Goal: Check status

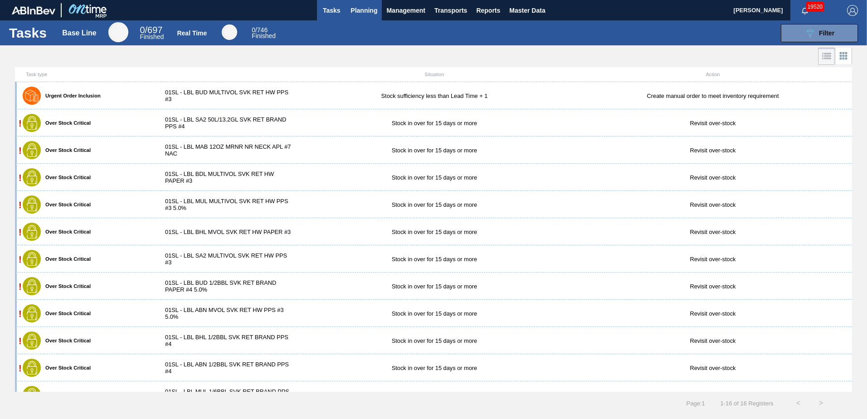
click at [357, 10] on span "Planning" at bounding box center [363, 10] width 27 height 11
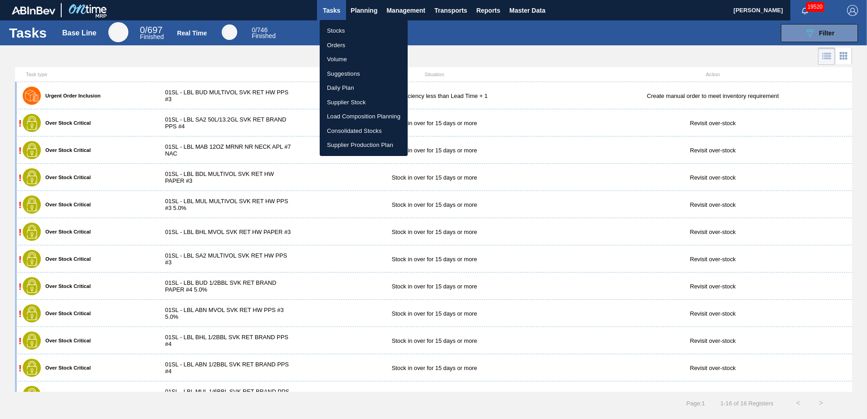
click at [345, 68] on li "Suggestions" at bounding box center [364, 74] width 88 height 15
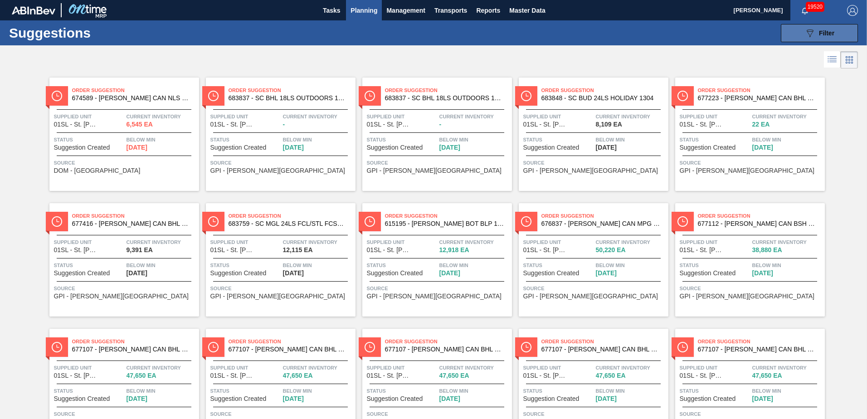
click at [800, 34] on button "089F7B8B-B2A5-4AFE-B5C0-19BA573D28AC Filter" at bounding box center [819, 33] width 77 height 18
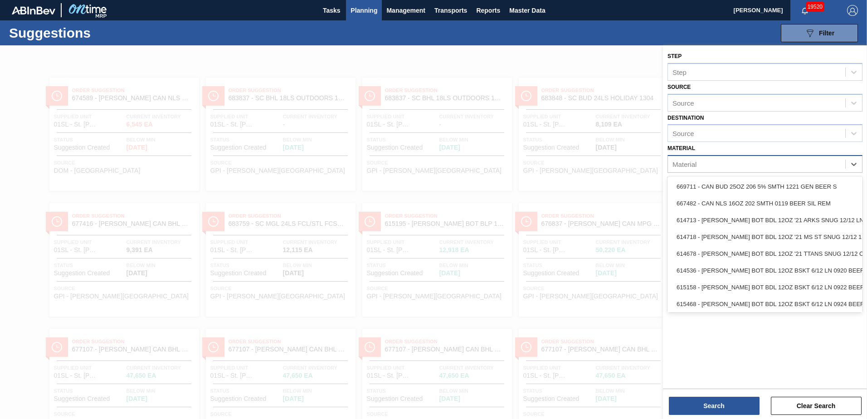
click at [713, 164] on div "Material" at bounding box center [756, 164] width 177 height 13
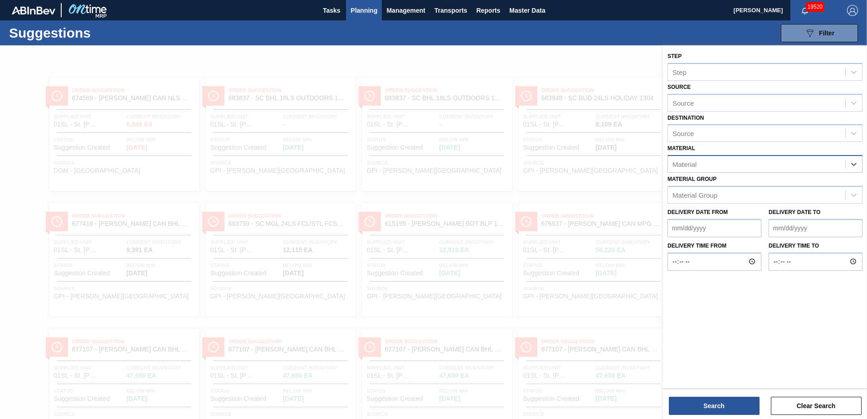
click at [713, 164] on div "Material" at bounding box center [756, 164] width 177 height 13
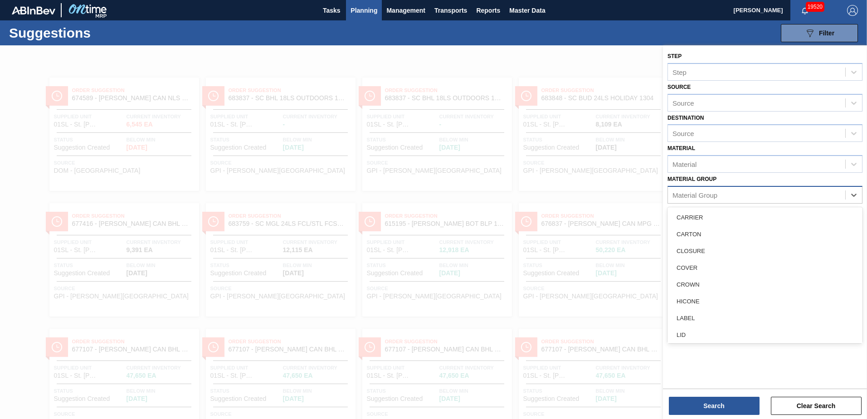
click at [707, 193] on div "Material Group" at bounding box center [694, 195] width 45 height 8
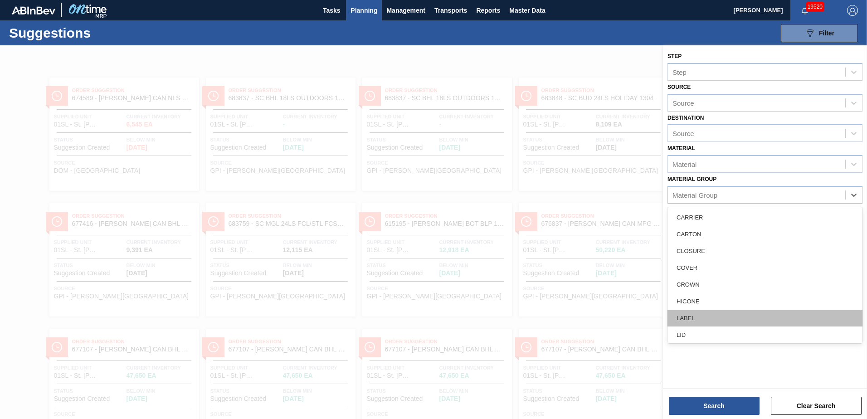
click at [691, 311] on div "LABEL" at bounding box center [764, 318] width 195 height 17
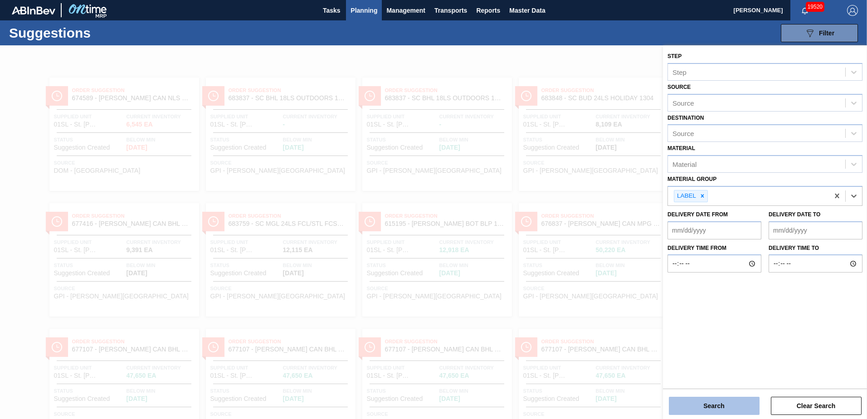
click at [680, 406] on button "Search" at bounding box center [714, 406] width 91 height 18
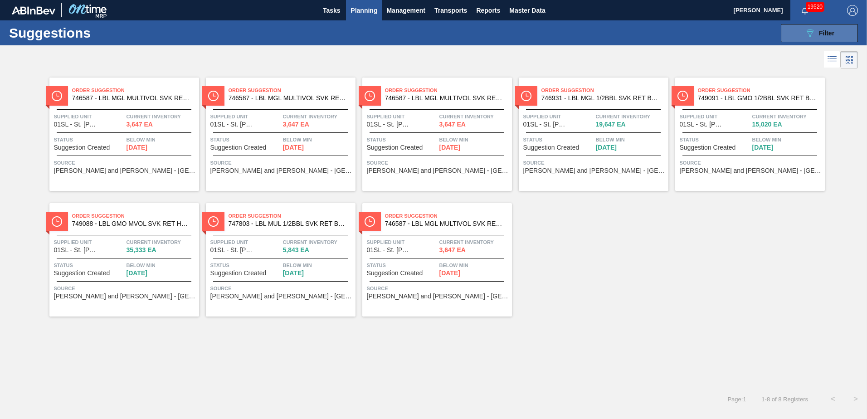
click at [807, 32] on icon "089F7B8B-B2A5-4AFE-B5C0-19BA573D28AC" at bounding box center [809, 33] width 11 height 11
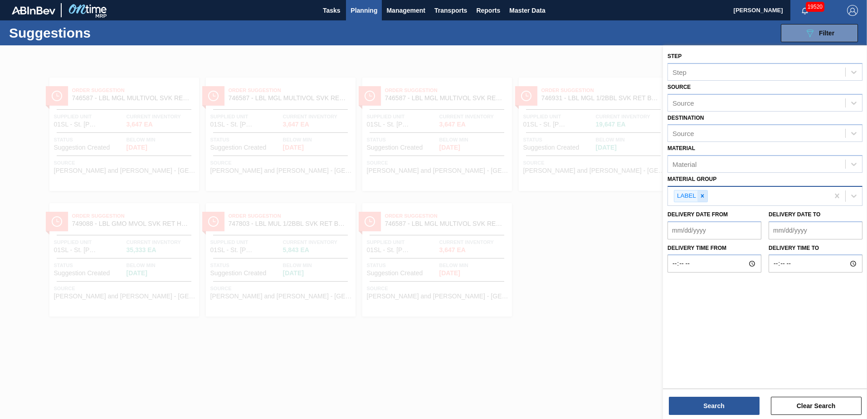
click at [704, 195] on icon at bounding box center [702, 196] width 6 height 6
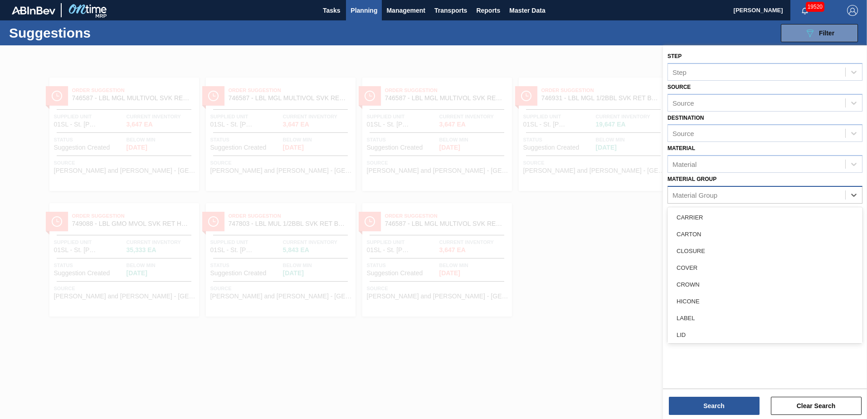
click at [742, 196] on div "Material Group" at bounding box center [756, 194] width 177 height 13
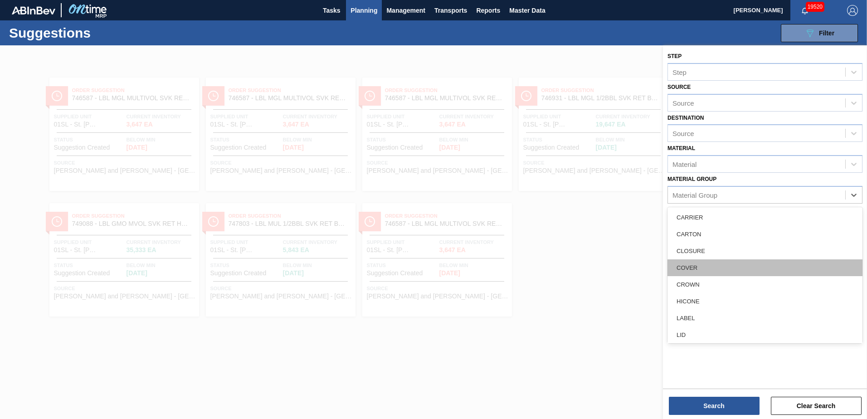
click at [700, 264] on div "COVER" at bounding box center [764, 267] width 195 height 17
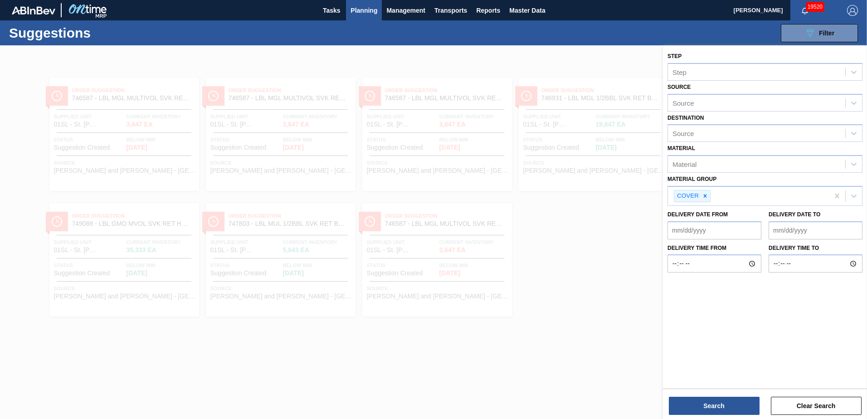
click at [695, 415] on div "Step Step Source Source Destination Source Material Material Material Group COV…" at bounding box center [765, 232] width 204 height 375
click at [679, 407] on button "Search" at bounding box center [714, 406] width 91 height 18
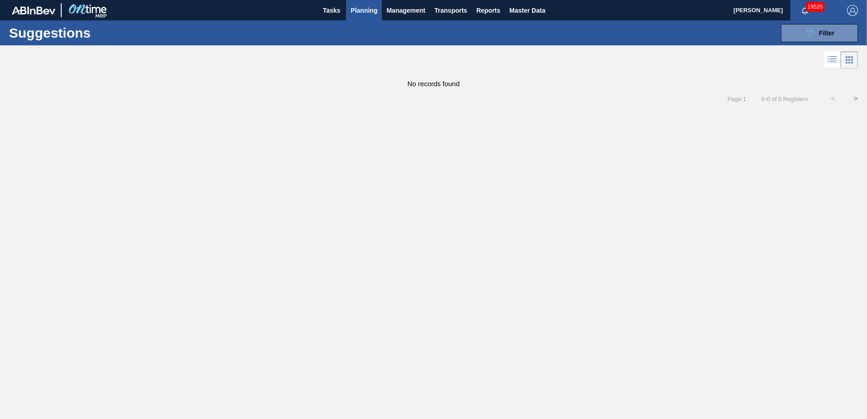
click at [376, 13] on span "Planning" at bounding box center [363, 10] width 27 height 11
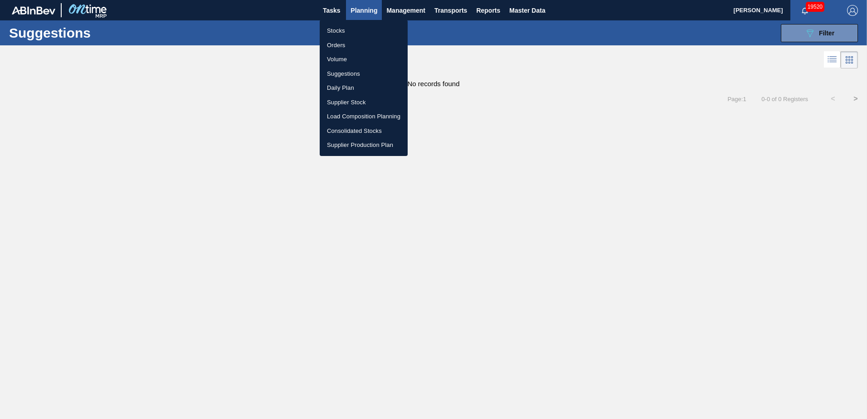
click at [348, 31] on li "Stocks" at bounding box center [364, 31] width 88 height 15
